Goal: Task Accomplishment & Management: Use online tool/utility

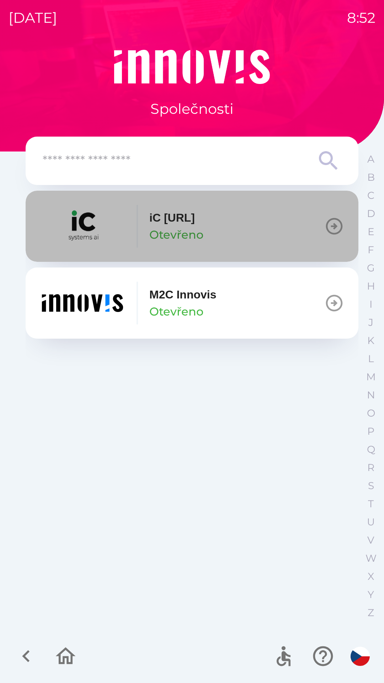
click at [230, 231] on button "iC [URL] Otevřeno" at bounding box center [192, 226] width 333 height 71
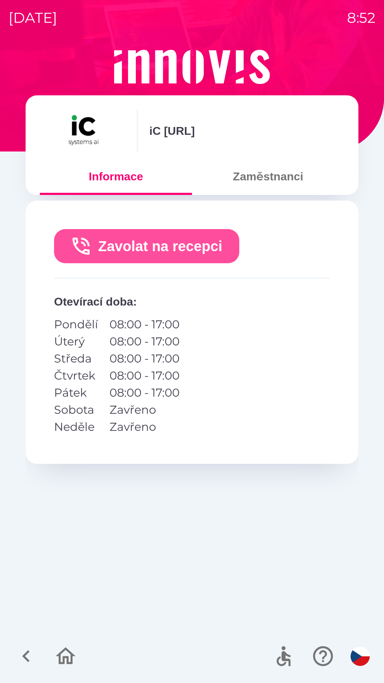
click at [196, 242] on button "Zavolat na recepci" at bounding box center [146, 246] width 185 height 34
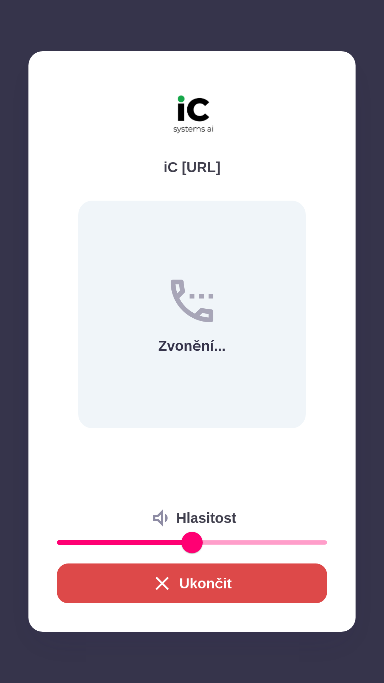
click at [218, 580] on button "Ukončit" at bounding box center [192, 584] width 271 height 40
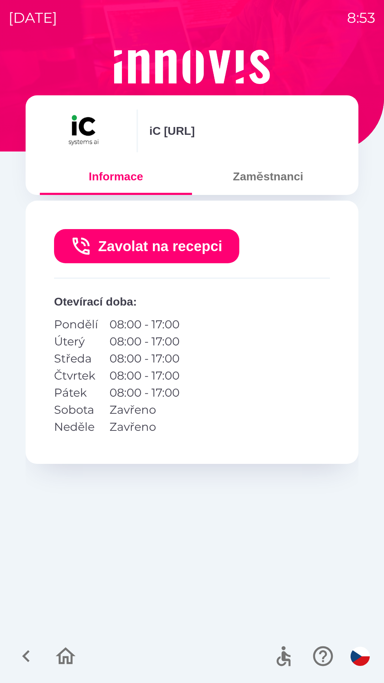
click at [274, 180] on button "Zaměstnanci" at bounding box center [268, 177] width 152 height 26
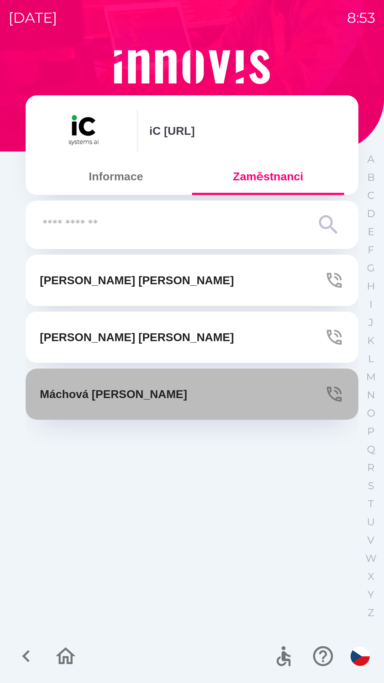
click at [166, 392] on button "[PERSON_NAME]" at bounding box center [192, 394] width 333 height 51
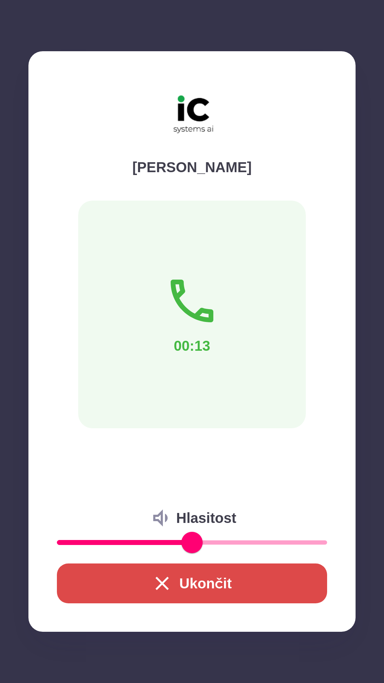
click at [232, 574] on button "Ukončit" at bounding box center [192, 584] width 271 height 40
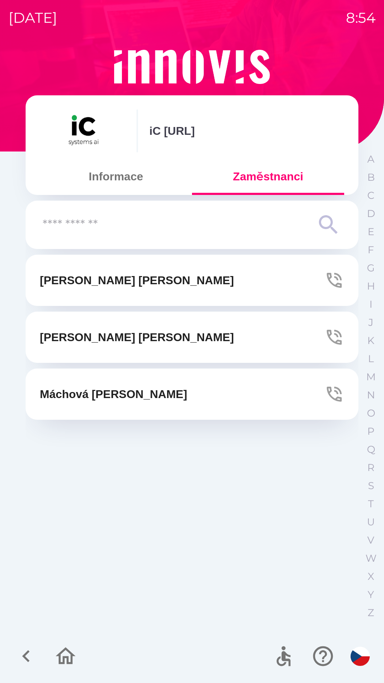
click at [172, 390] on button "[PERSON_NAME]" at bounding box center [192, 394] width 333 height 51
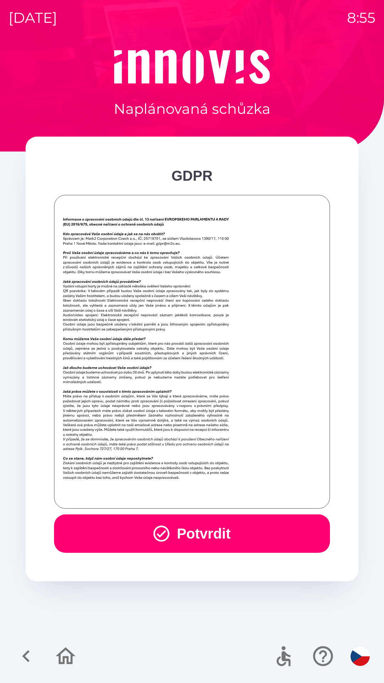
click at [225, 515] on button "Potvrdit" at bounding box center [192, 534] width 276 height 38
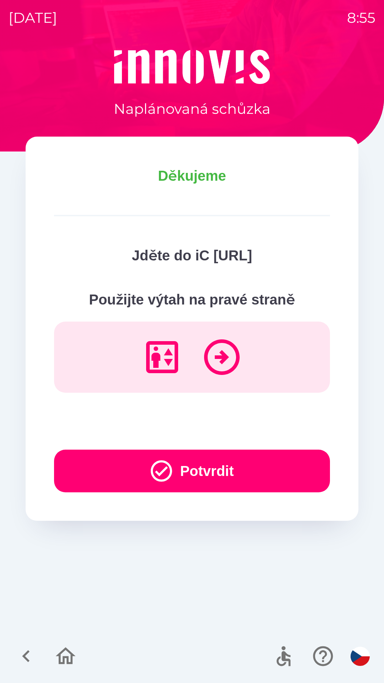
click at [233, 460] on button "Potvrdit" at bounding box center [192, 471] width 276 height 43
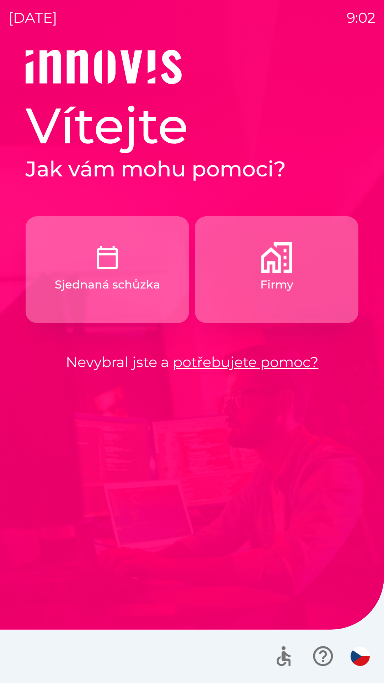
click at [274, 270] on img "button" at bounding box center [276, 257] width 31 height 31
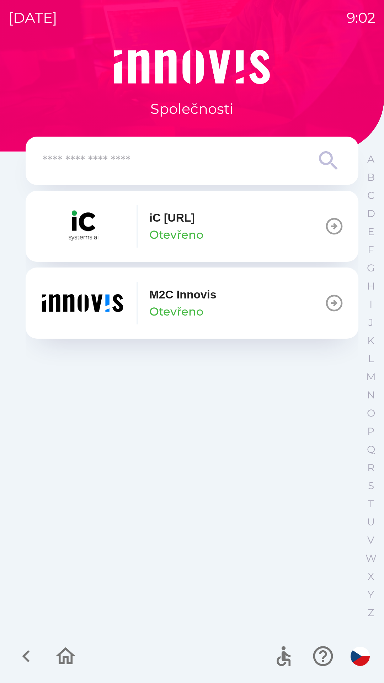
click at [85, 224] on img "button" at bounding box center [82, 226] width 85 height 43
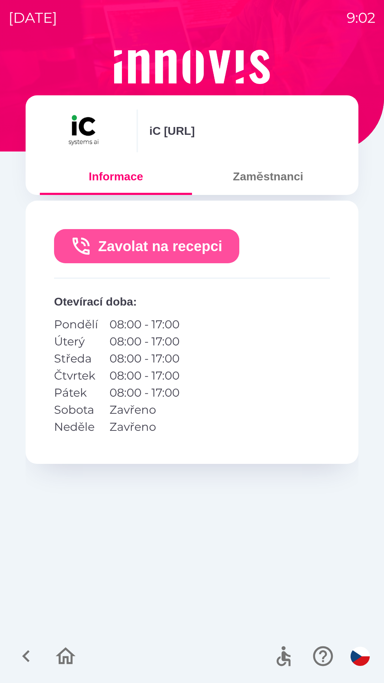
click at [189, 242] on button "Zavolat na recepci" at bounding box center [146, 246] width 185 height 34
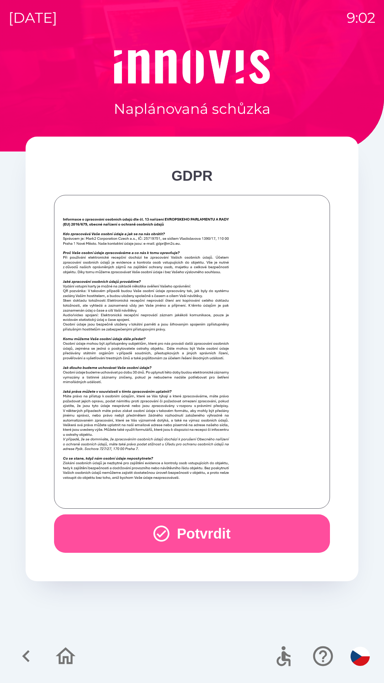
click at [208, 536] on button "Potvrdit" at bounding box center [192, 534] width 276 height 38
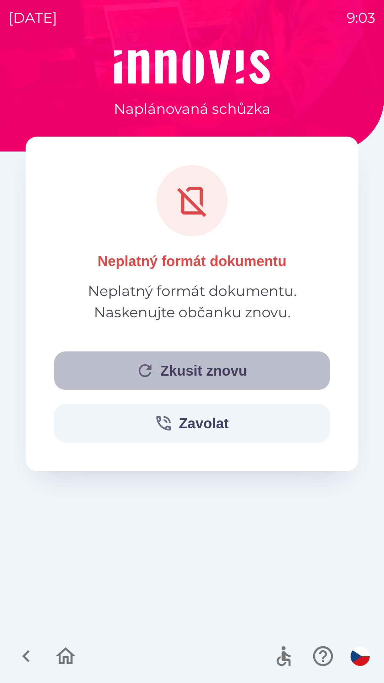
click at [189, 369] on button "Zkusit znovu" at bounding box center [192, 371] width 276 height 38
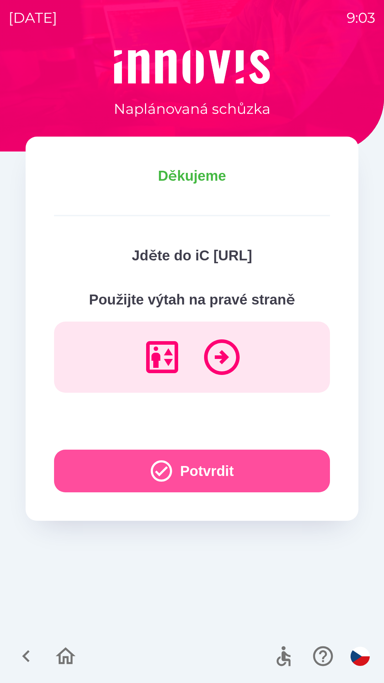
click at [260, 473] on button "Potvrdit" at bounding box center [192, 471] width 276 height 43
